Goal: Check status: Check status

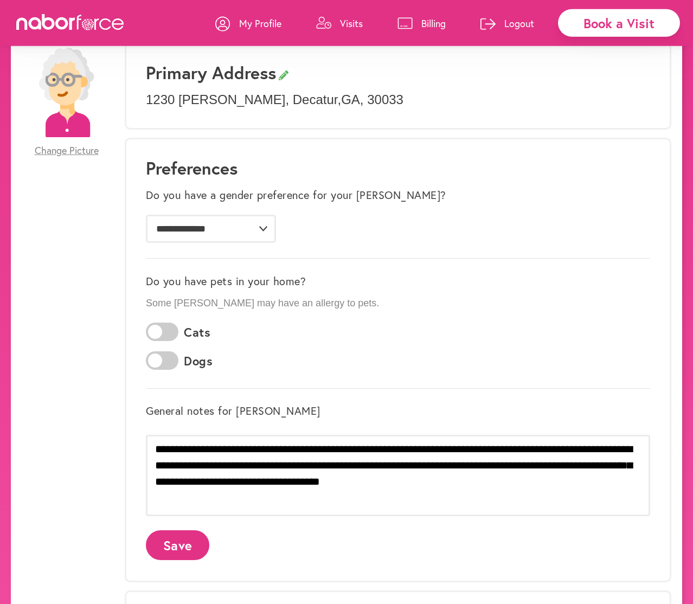
scroll to position [221, 0]
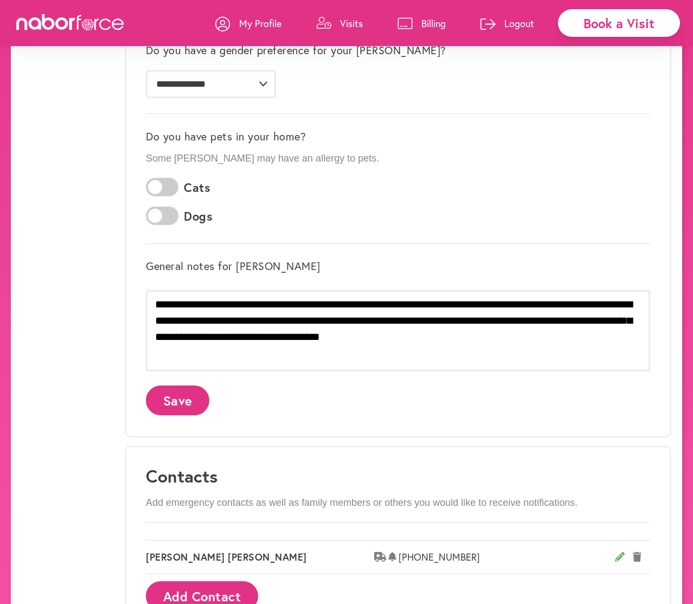
click at [350, 23] on p "Visits" at bounding box center [351, 23] width 23 height 13
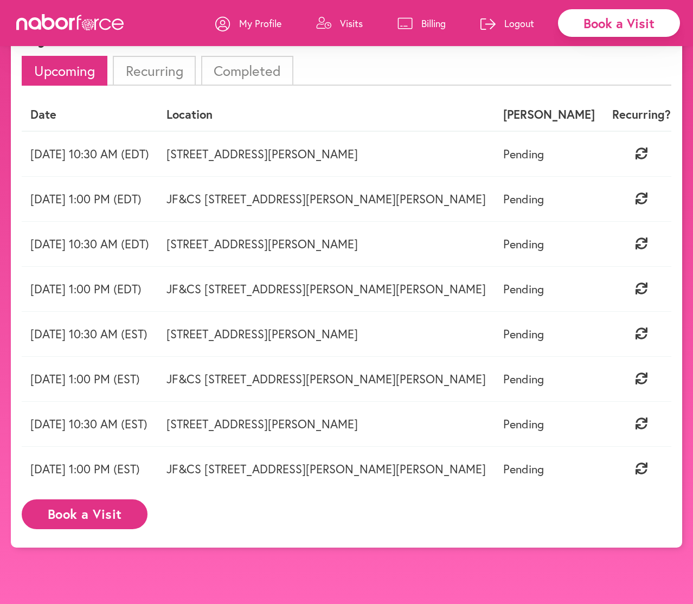
scroll to position [68, 0]
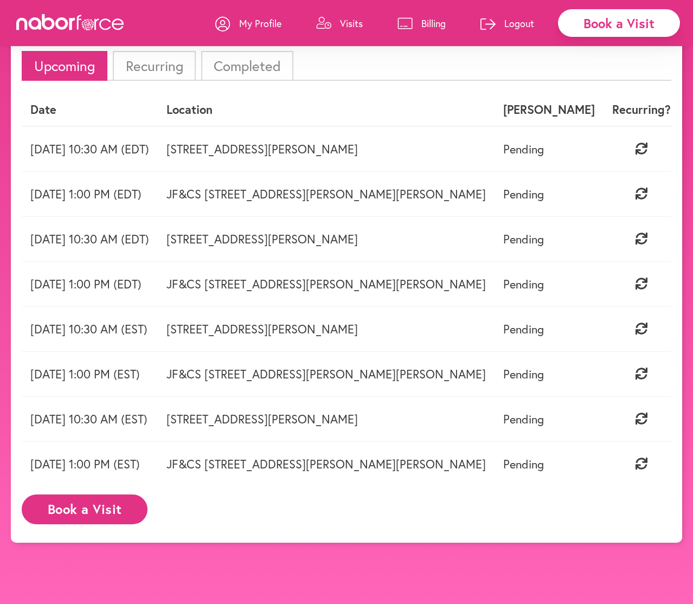
click at [266, 68] on li "Completed" at bounding box center [247, 66] width 92 height 30
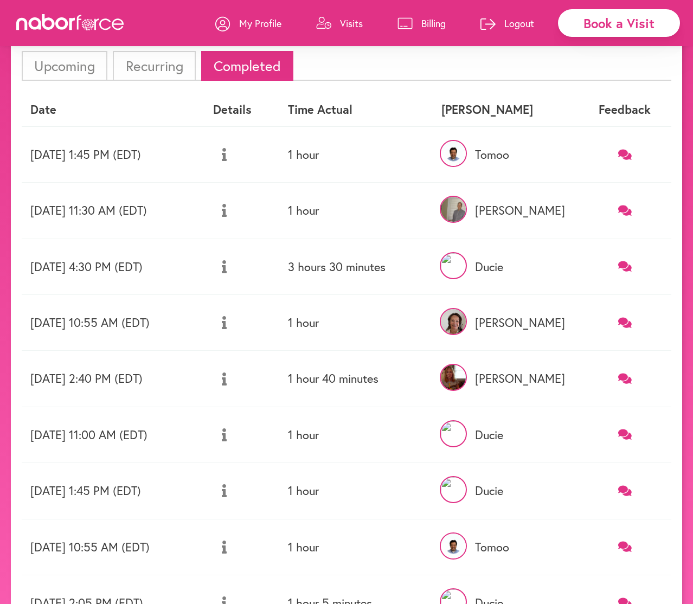
click at [227, 208] on icon at bounding box center [224, 210] width 5 height 13
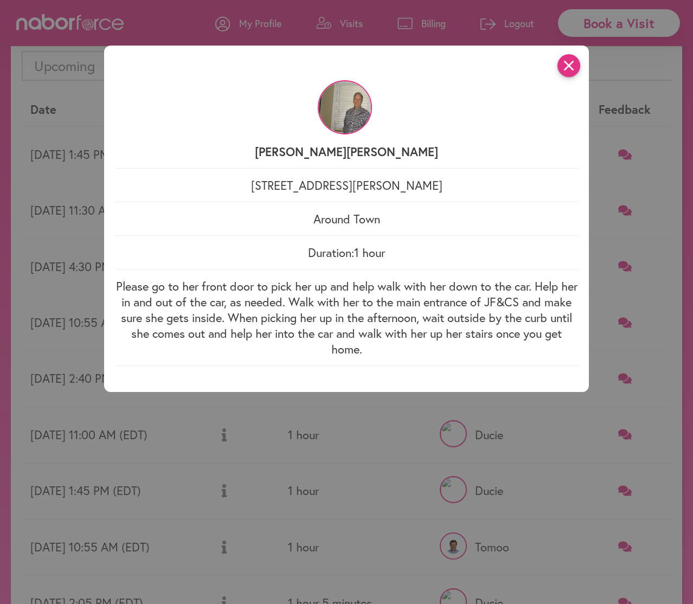
click at [575, 67] on icon "close" at bounding box center [569, 65] width 23 height 23
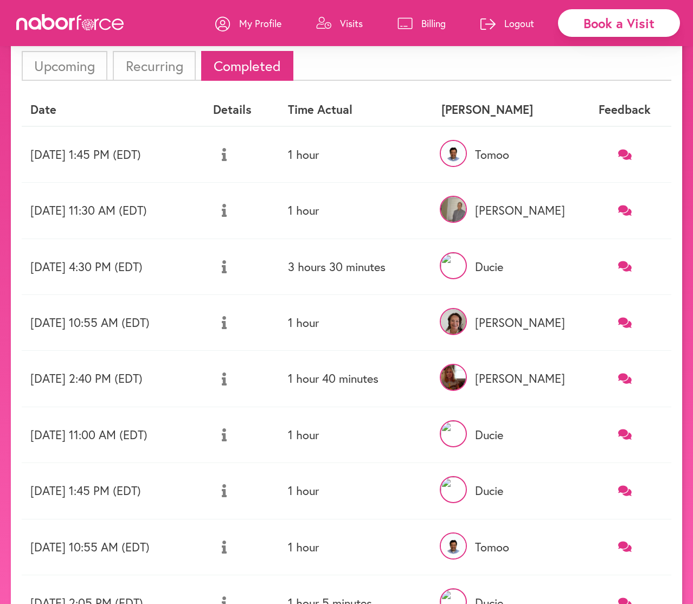
click at [227, 154] on icon at bounding box center [224, 154] width 5 height 13
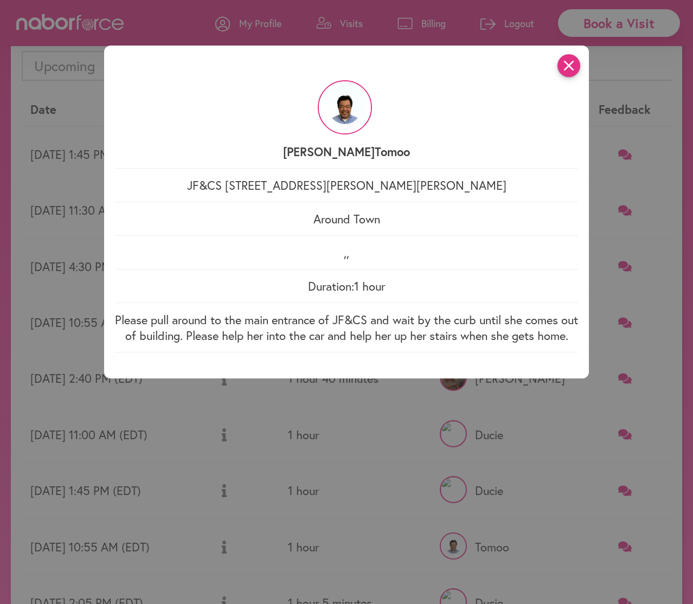
click at [570, 68] on icon "close" at bounding box center [569, 65] width 23 height 23
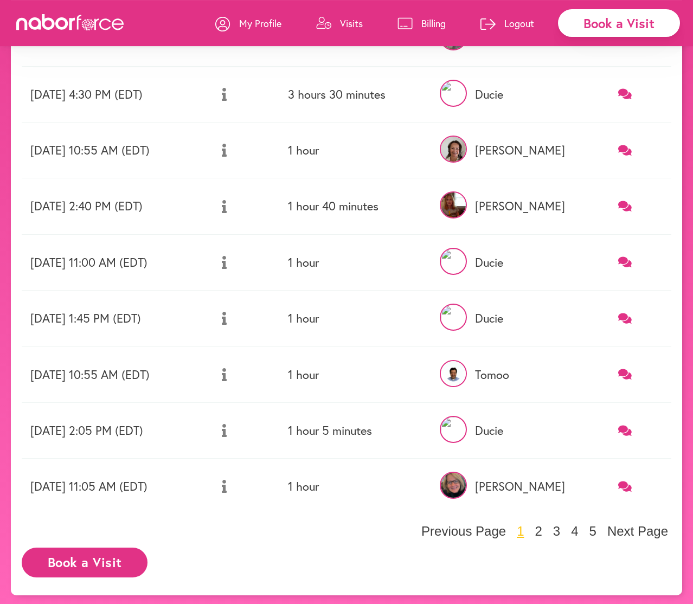
scroll to position [244, 0]
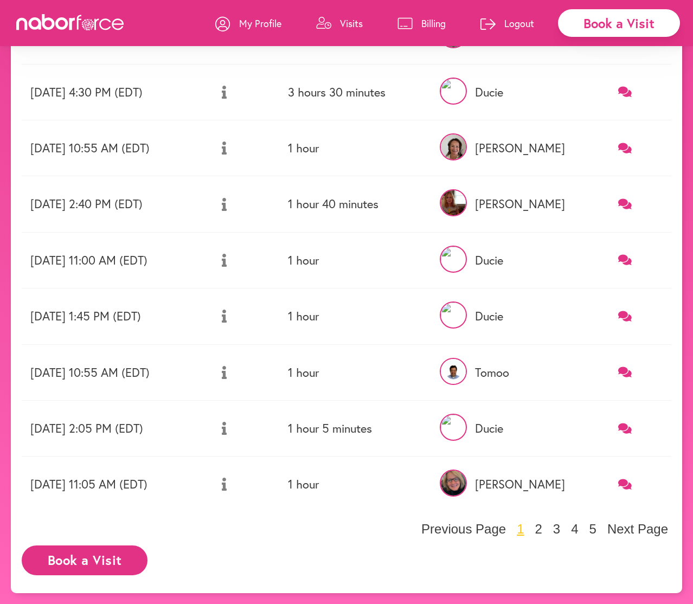
click at [227, 375] on icon at bounding box center [224, 372] width 5 height 13
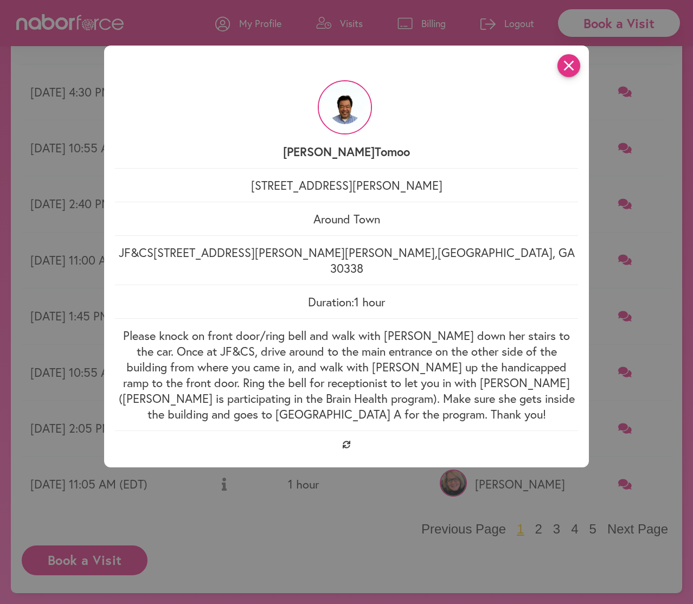
click at [573, 65] on icon "close" at bounding box center [569, 65] width 23 height 23
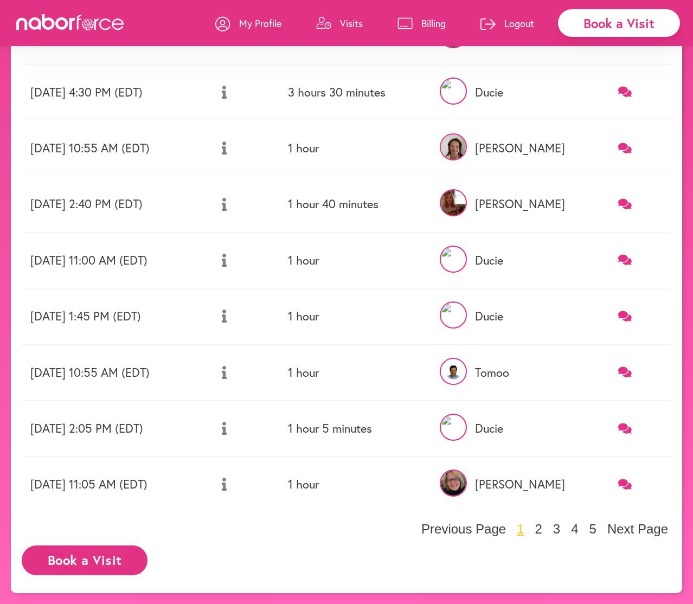
click at [227, 318] on icon at bounding box center [224, 316] width 5 height 13
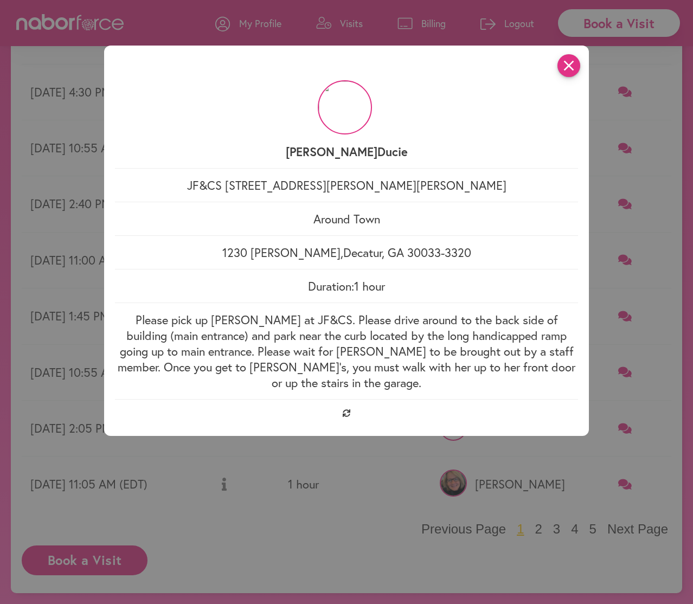
click at [576, 71] on icon "close" at bounding box center [569, 65] width 23 height 23
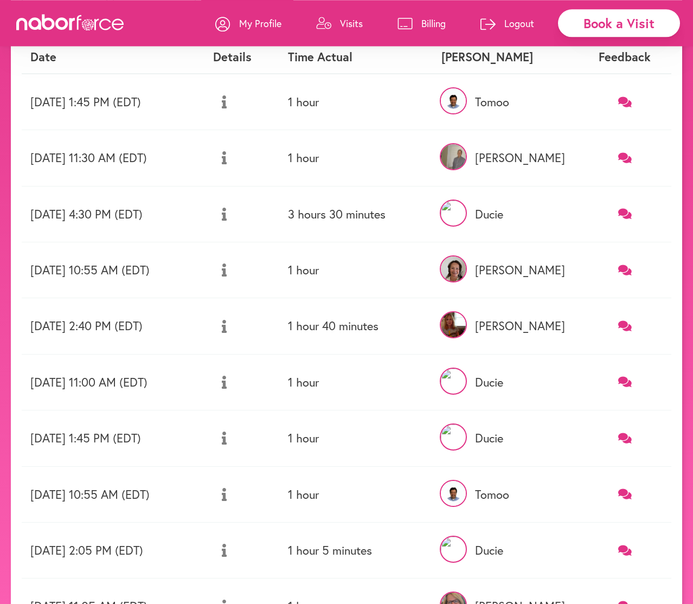
scroll to position [0, 0]
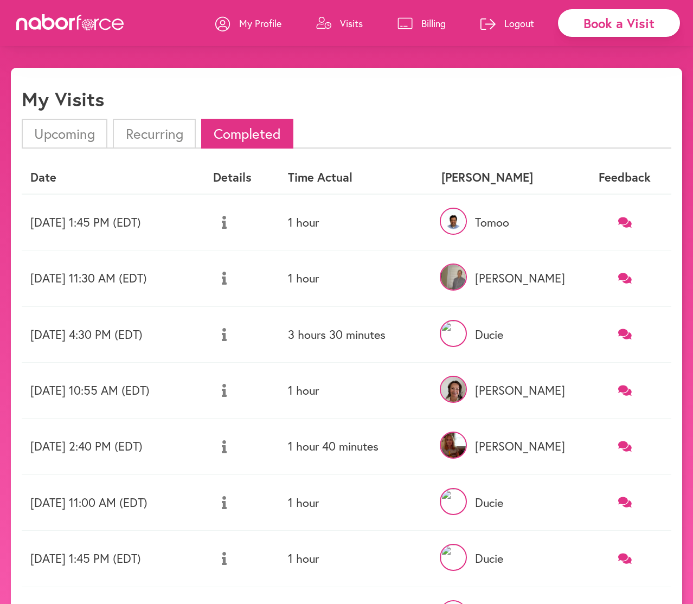
click at [467, 276] on img at bounding box center [453, 277] width 27 height 27
click at [562, 278] on p "[PERSON_NAME]" at bounding box center [506, 278] width 129 height 14
click at [61, 131] on li "Upcoming" at bounding box center [65, 134] width 86 height 30
